Goal: Information Seeking & Learning: Compare options

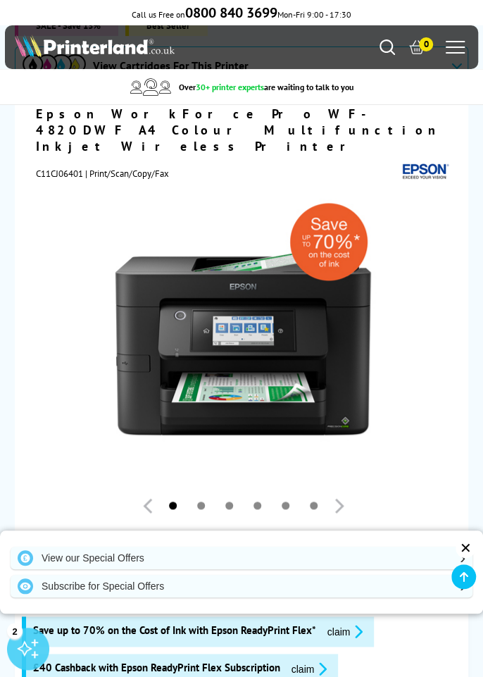
scroll to position [119, 0]
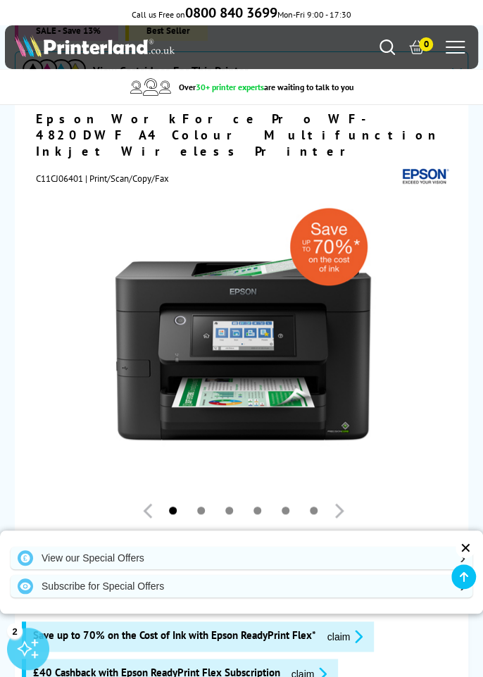
click at [467, 558] on div "✕" at bounding box center [466, 548] width 20 height 20
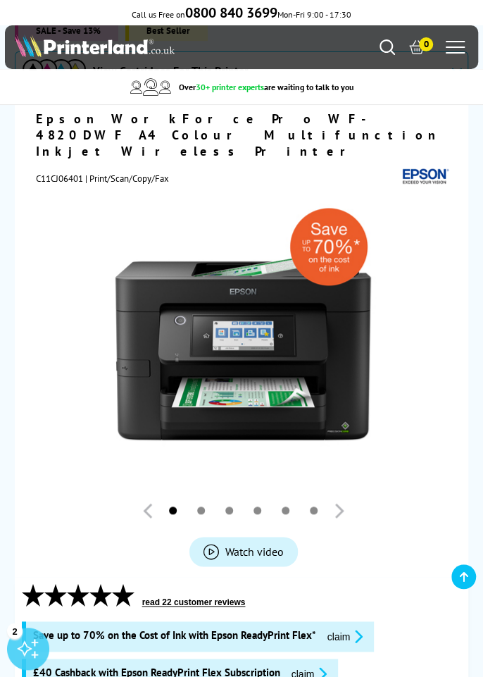
scroll to position [142, 0]
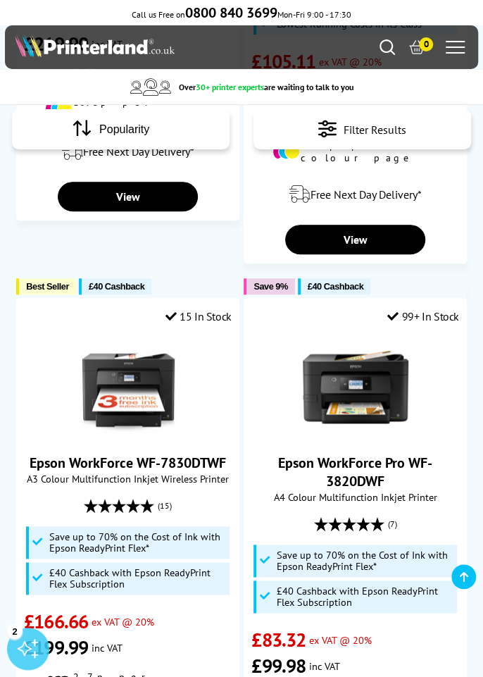
scroll to position [1888, 0]
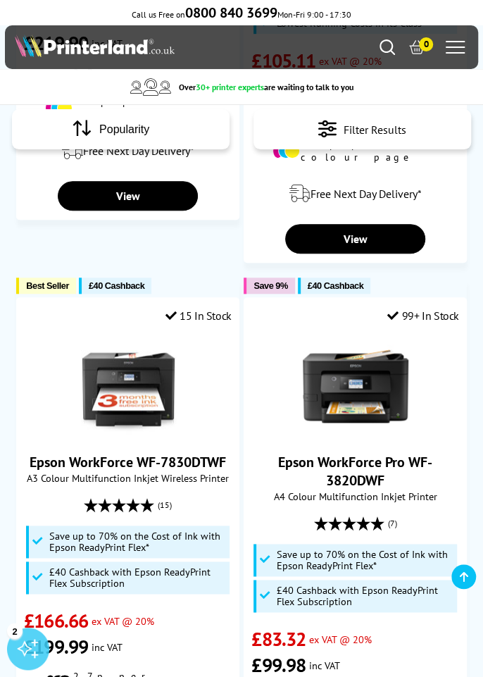
click at [390, 333] on img at bounding box center [356, 386] width 106 height 106
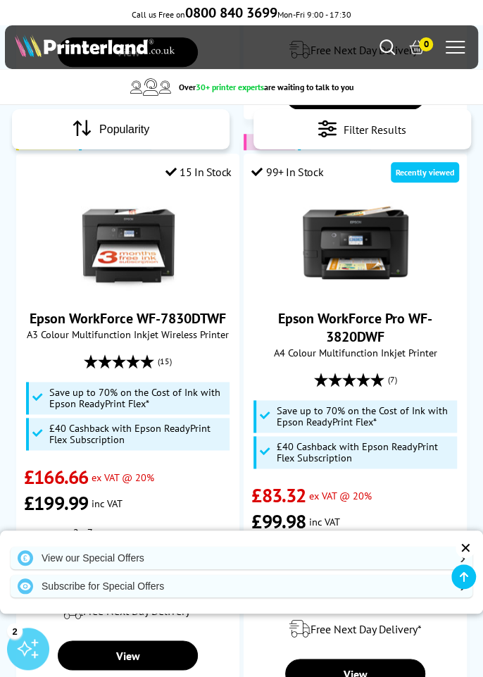
scroll to position [2052, 0]
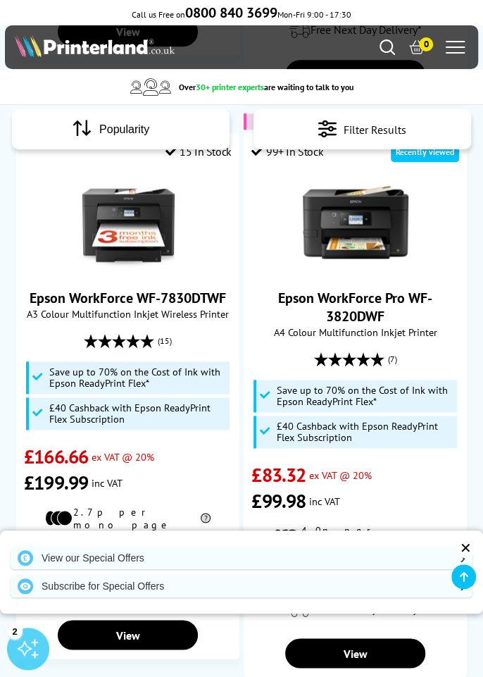
click at [468, 547] on div "✕" at bounding box center [466, 548] width 20 height 20
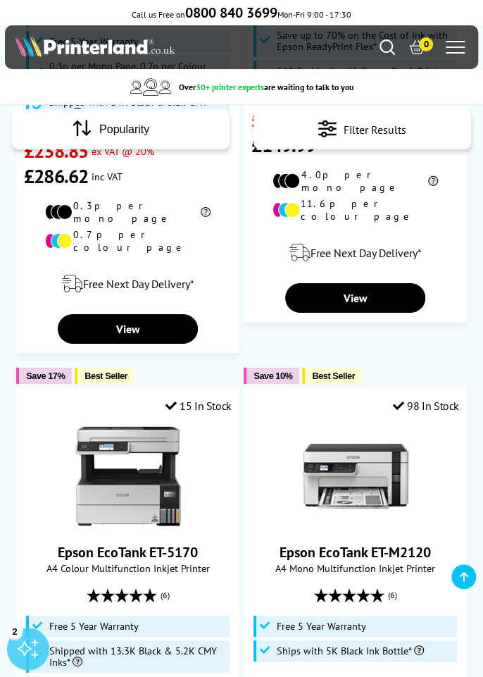
scroll to position [2984, 0]
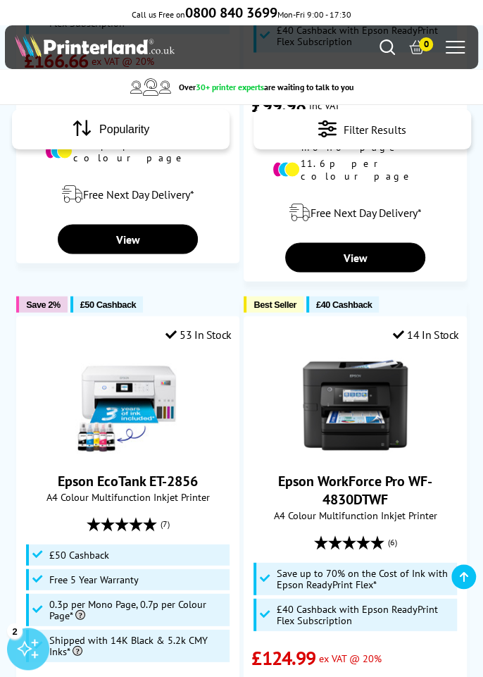
click at [392, 351] on img at bounding box center [356, 404] width 106 height 106
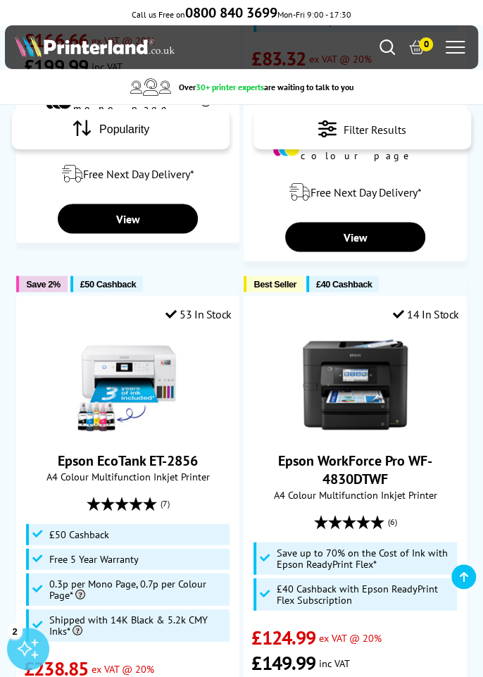
scroll to position [2493, 0]
